Goal: Information Seeking & Learning: Find specific fact

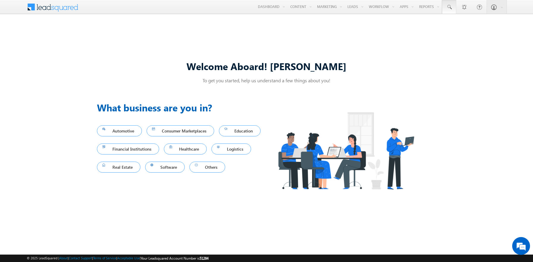
click at [449, 7] on span at bounding box center [449, 7] width 6 height 6
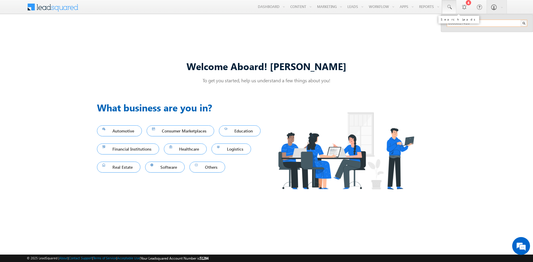
type input "8983817410"
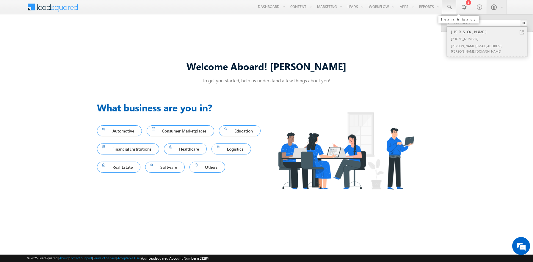
click at [490, 32] on div "[PERSON_NAME]" at bounding box center [490, 32] width 80 height 7
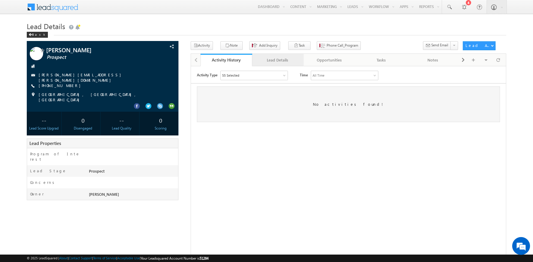
click at [278, 60] on div "Lead Details" at bounding box center [278, 60] width 42 height 7
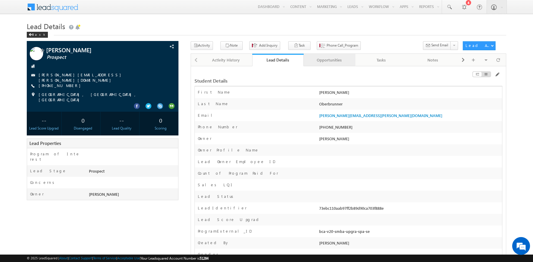
click at [329, 60] on div "Opportunities" at bounding box center [329, 60] width 42 height 7
